Goal: Transaction & Acquisition: Purchase product/service

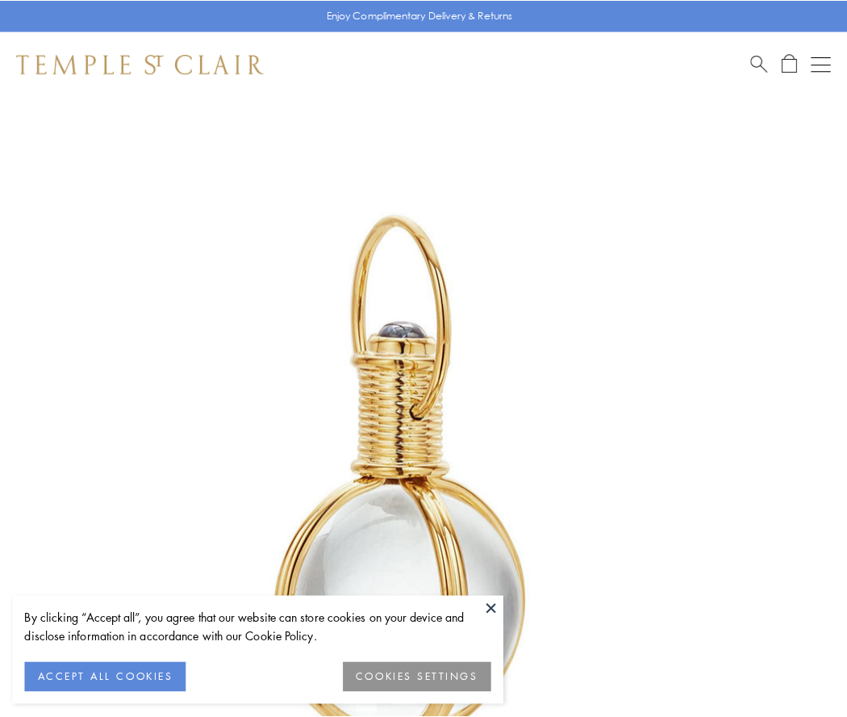
scroll to position [421, 0]
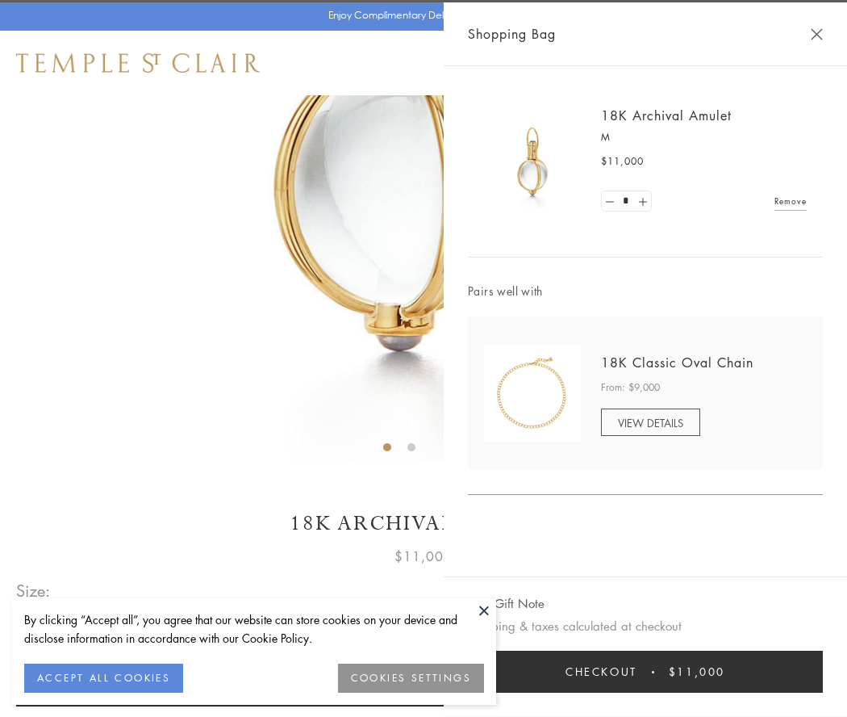
click at [646, 671] on button "Checkout $11,000" at bounding box center [645, 672] width 355 height 42
